Goal: Find specific page/section: Find specific page/section

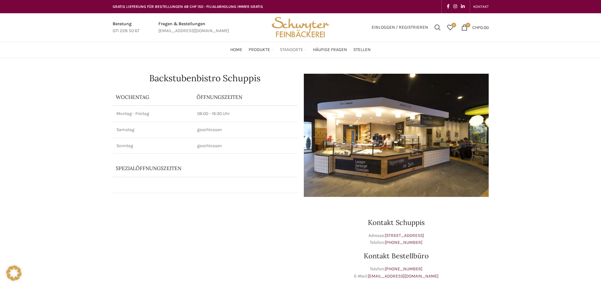
click at [288, 49] on span "Standorte" at bounding box center [291, 50] width 23 height 6
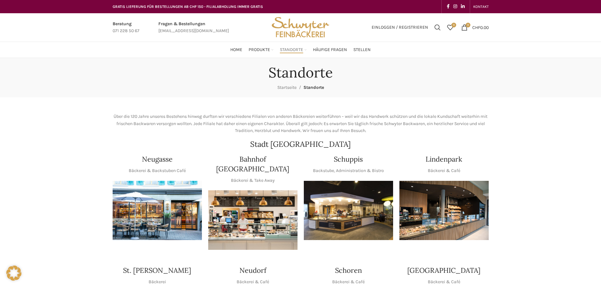
click at [357, 214] on img "1 / 1" at bounding box center [348, 211] width 89 height 60
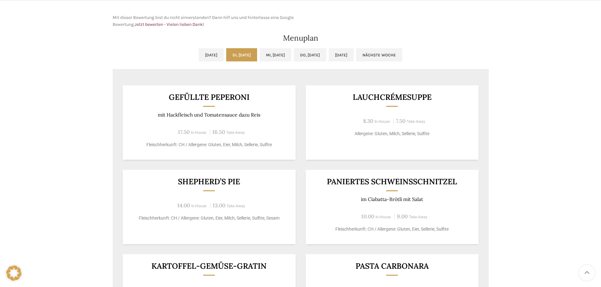
scroll to position [315, 0]
